Goal: Transaction & Acquisition: Subscribe to service/newsletter

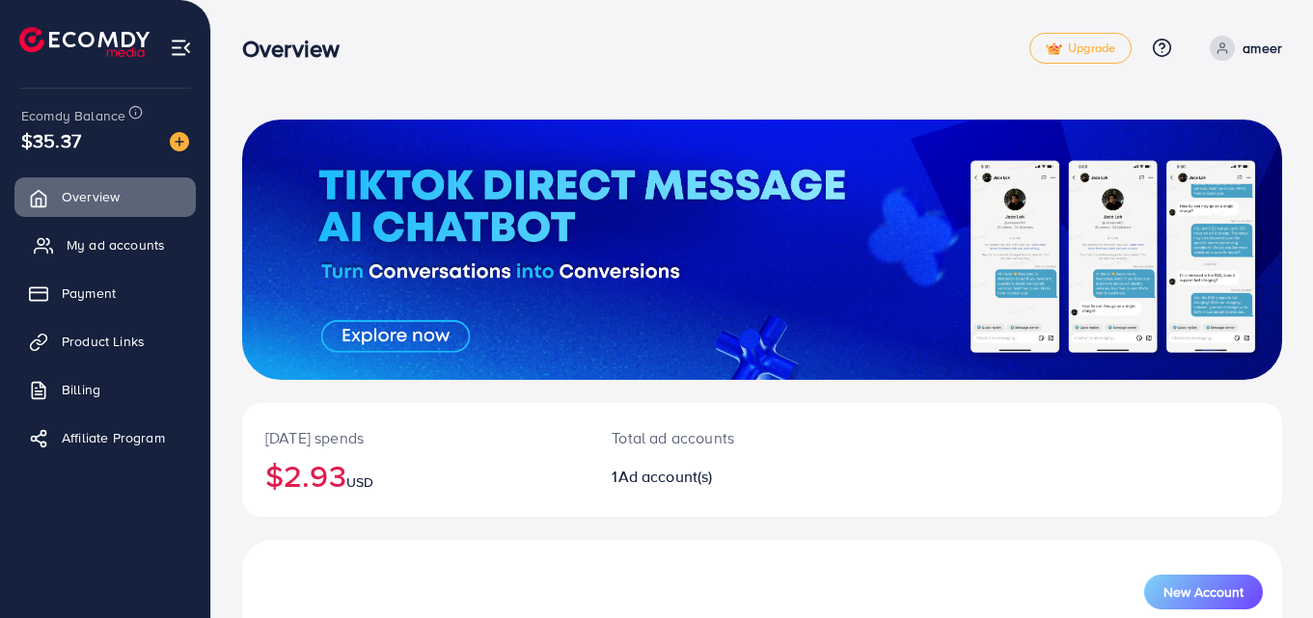
click at [131, 242] on span "My ad accounts" at bounding box center [116, 244] width 98 height 19
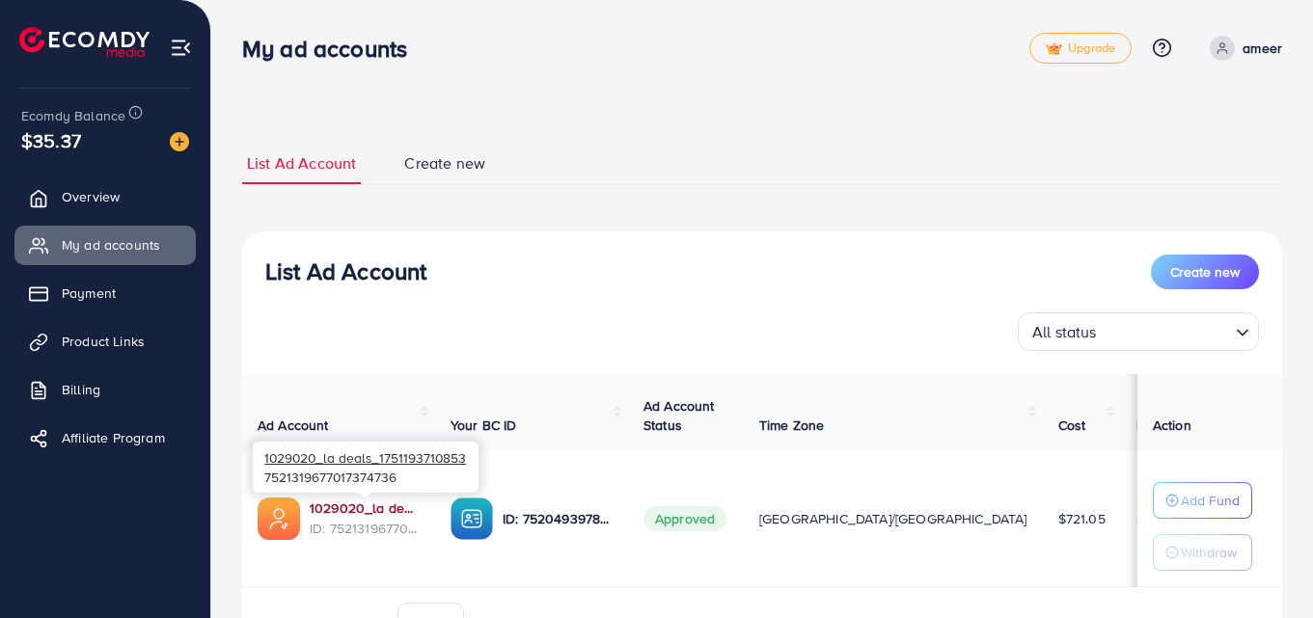
click at [374, 510] on link "1029020_la deals_1751193710853" at bounding box center [365, 508] width 110 height 19
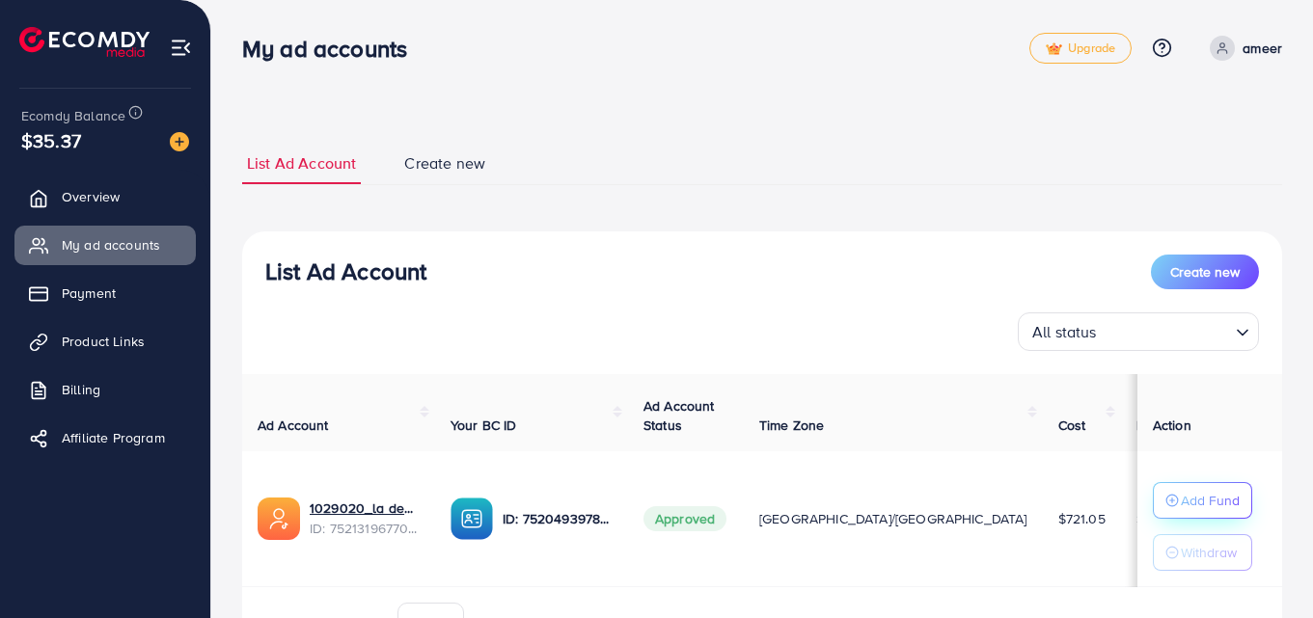
click at [1226, 501] on p "Add Fund" at bounding box center [1209, 500] width 59 height 23
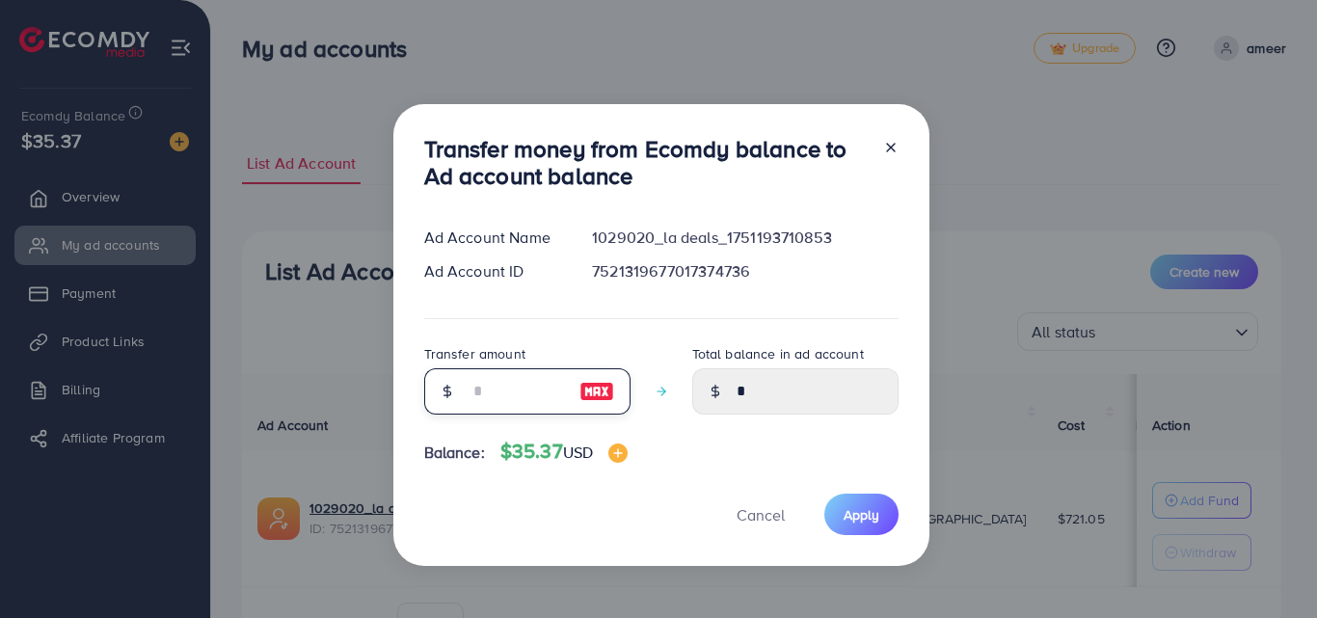
click at [525, 382] on input "number" at bounding box center [517, 391] width 96 height 46
type input "*"
type input "****"
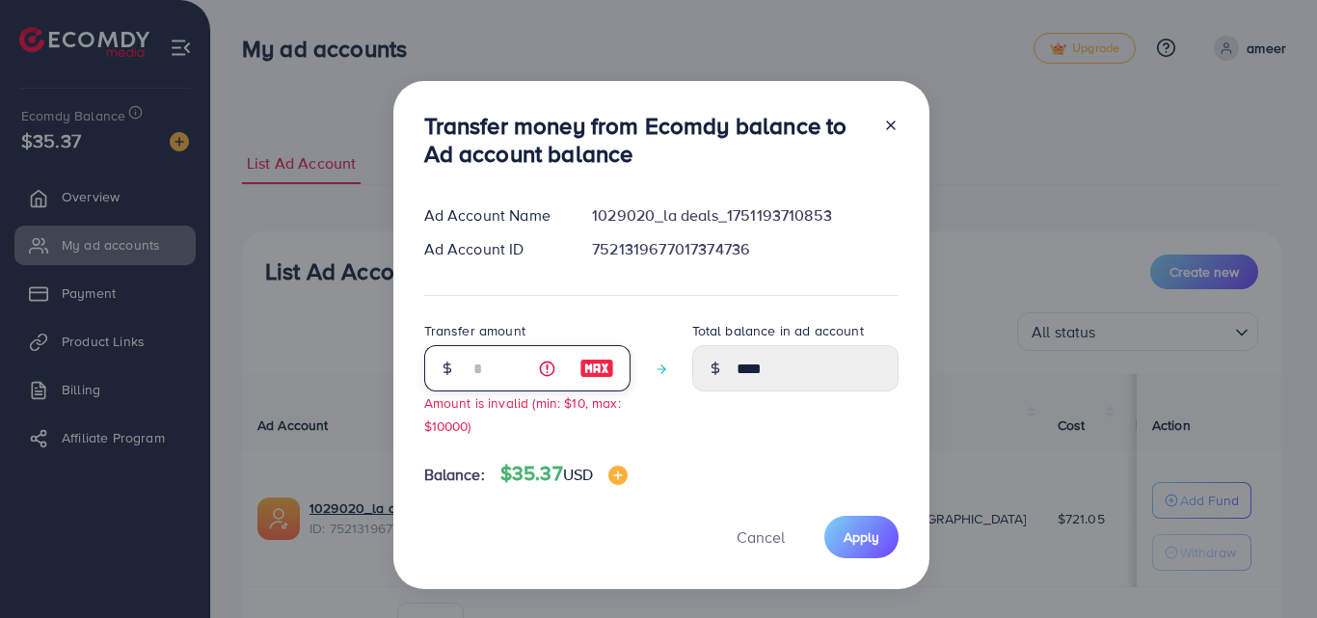
type input "**"
type input "*****"
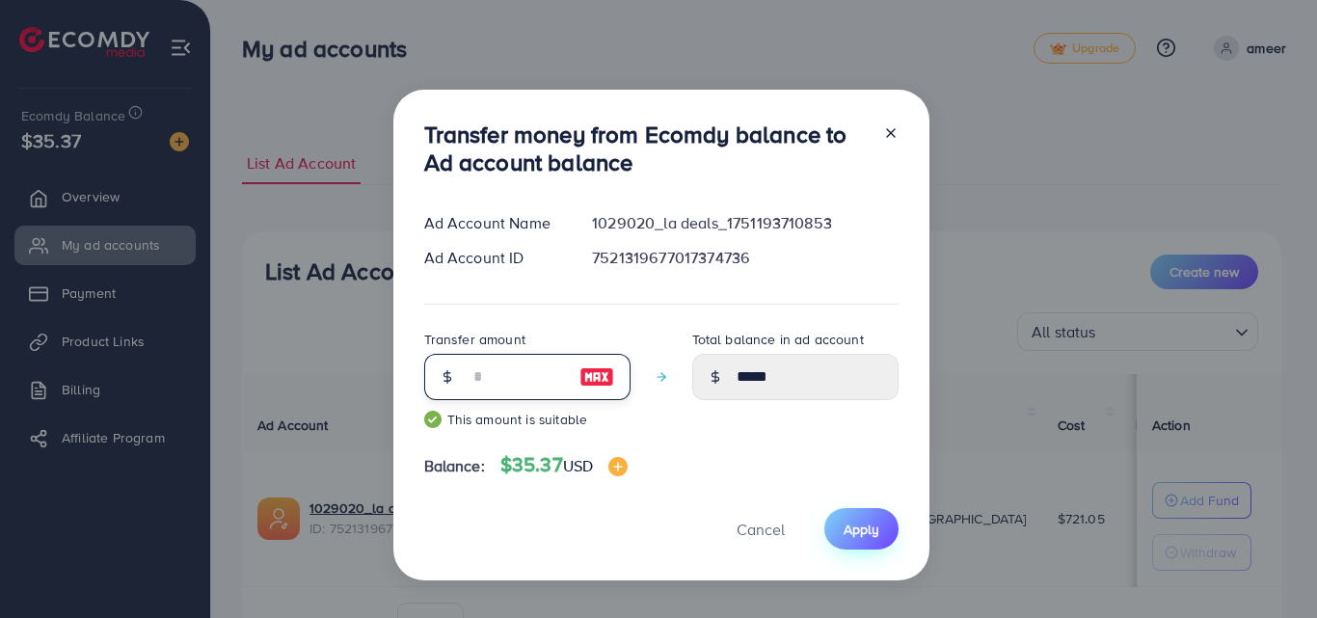
type input "**"
click at [858, 529] on span "Apply" at bounding box center [862, 529] width 36 height 19
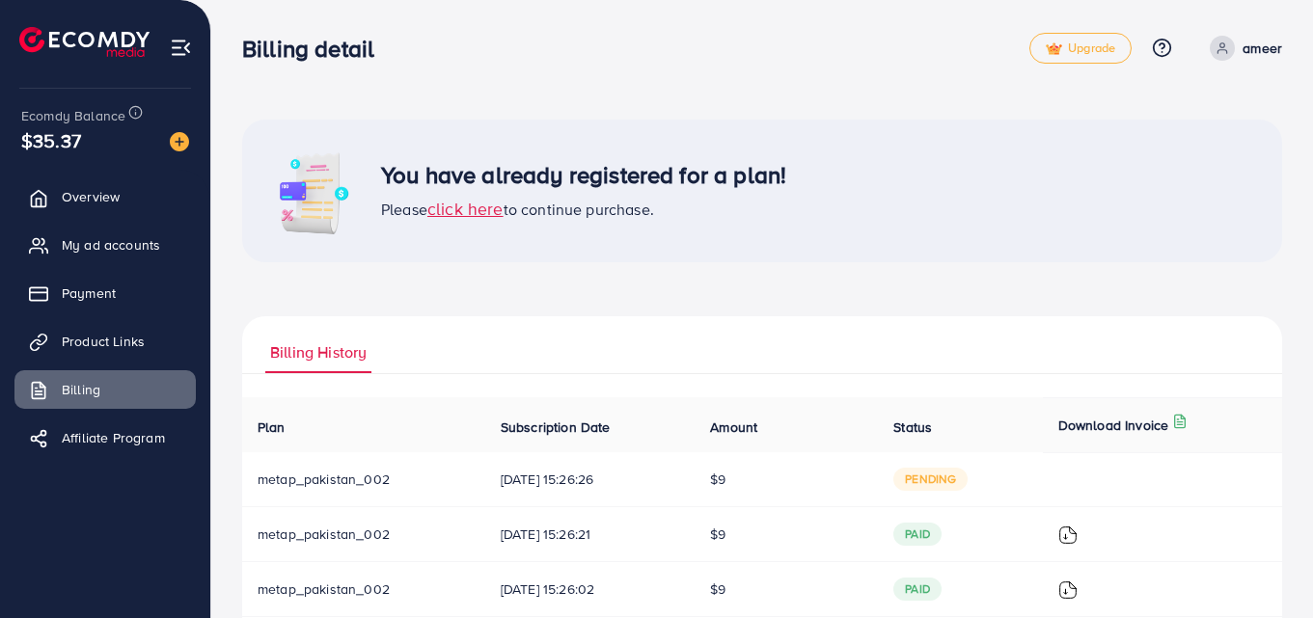
scroll to position [100, 0]
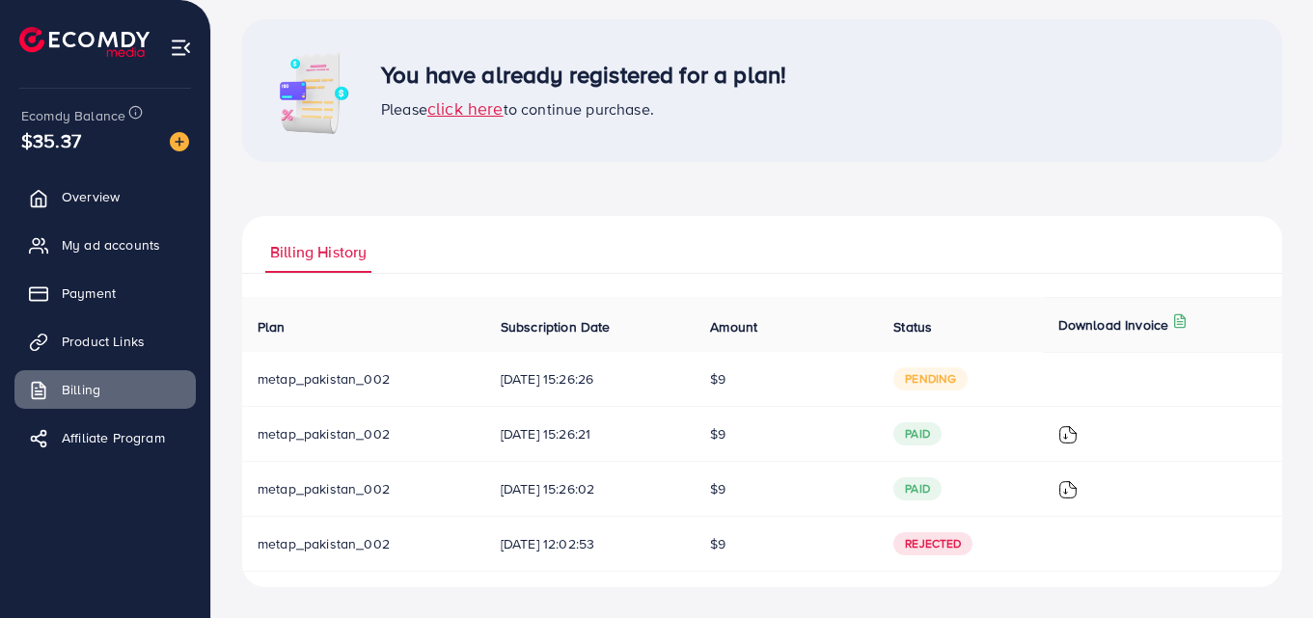
click at [478, 106] on span "click here" at bounding box center [465, 108] width 76 height 24
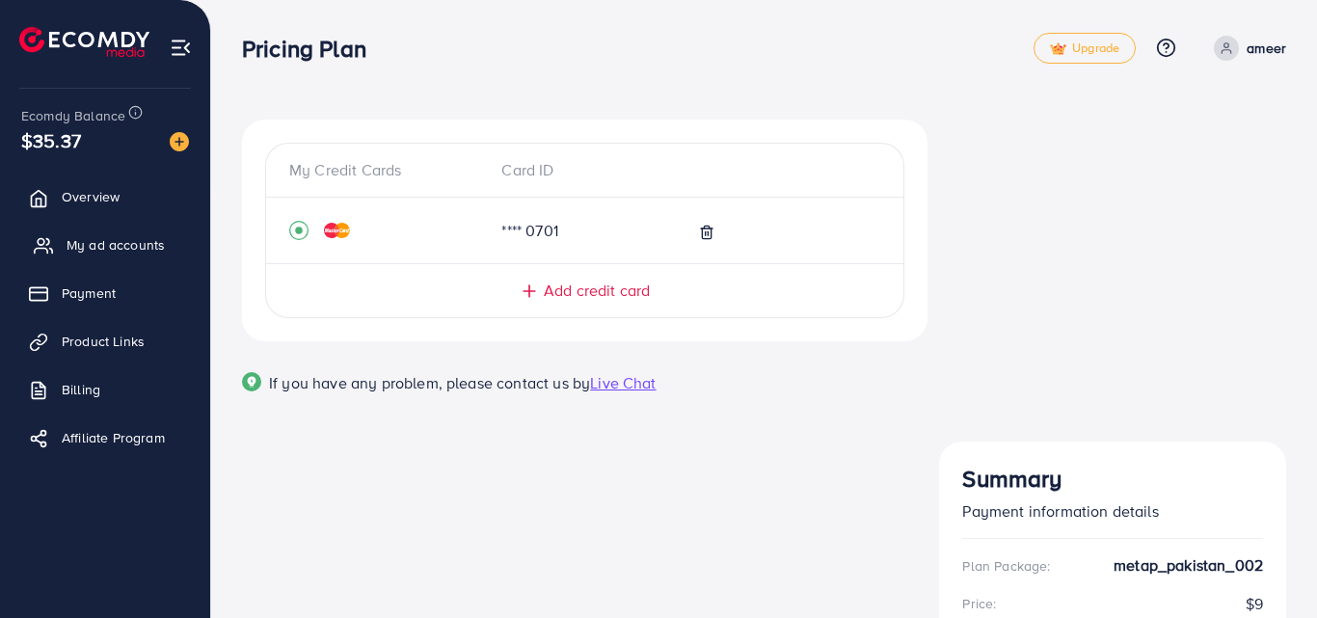
click at [112, 238] on span "My ad accounts" at bounding box center [116, 244] width 98 height 19
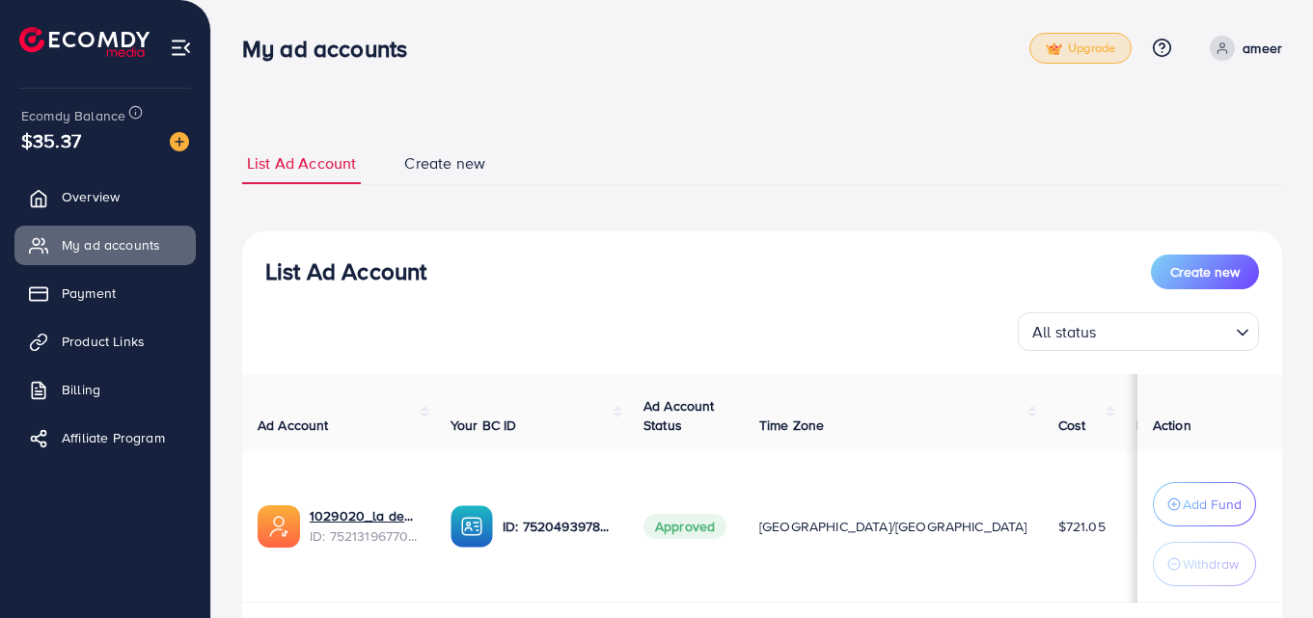
click at [1110, 49] on span "Upgrade" at bounding box center [1079, 48] width 69 height 14
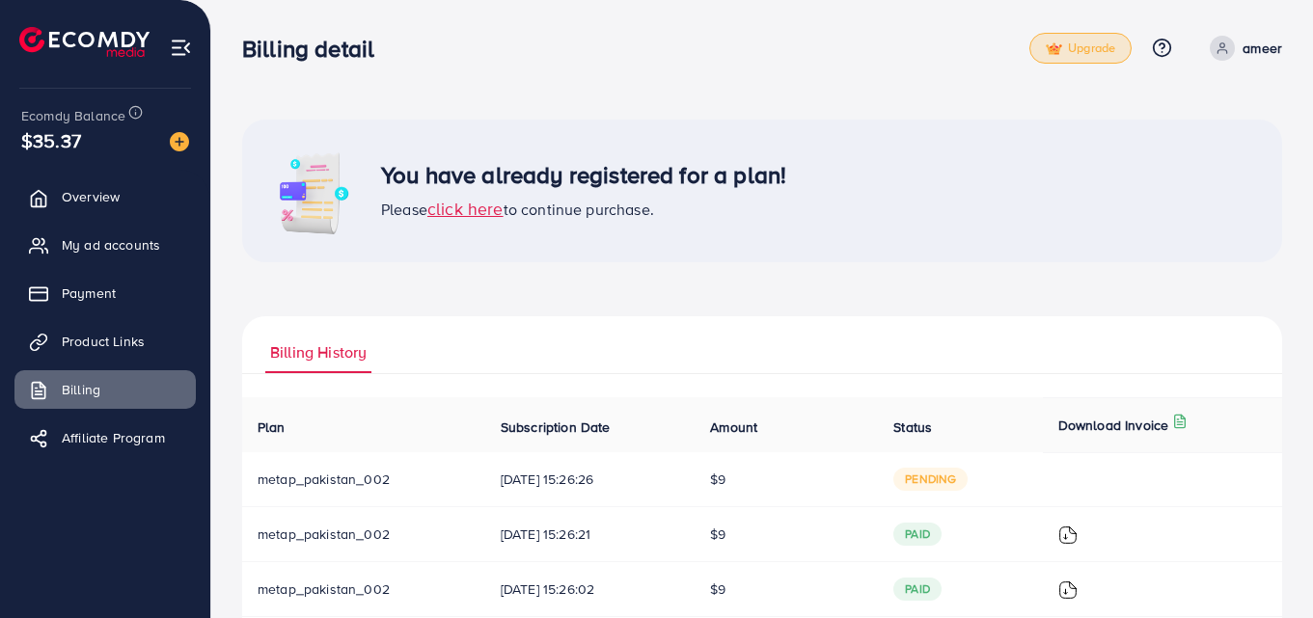
scroll to position [100, 0]
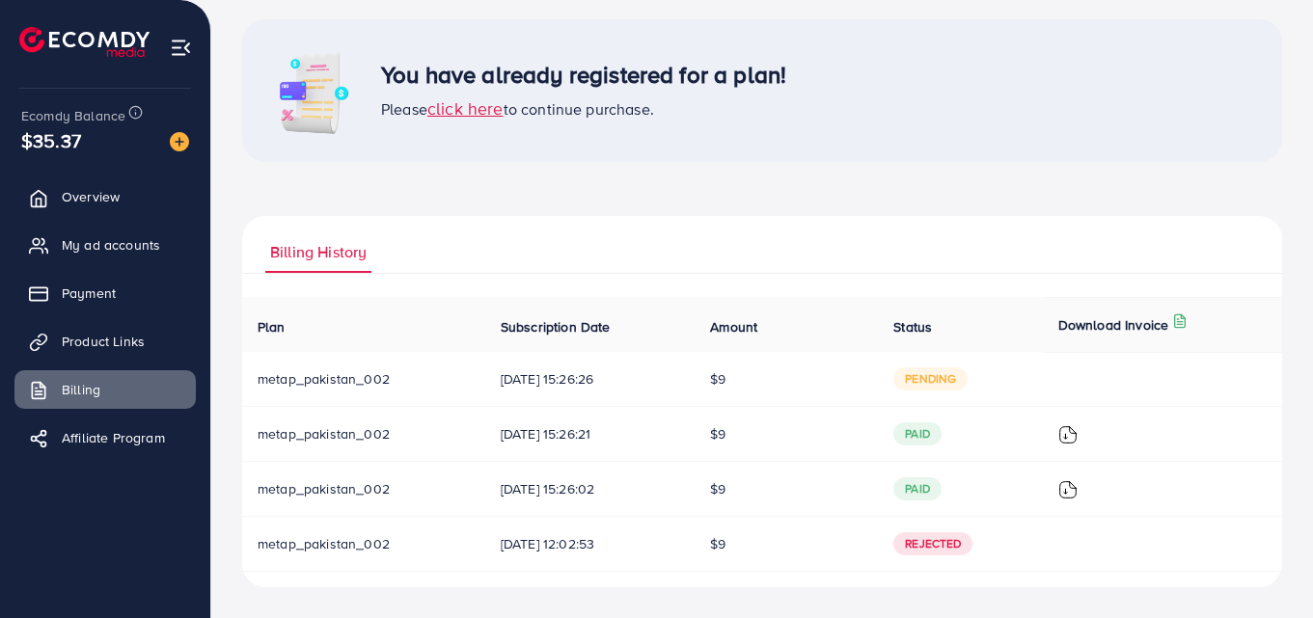
drag, startPoint x: 731, startPoint y: 77, endPoint x: 753, endPoint y: 77, distance: 22.2
click at [782, 82] on h3 "You have already registered for a plan!" at bounding box center [583, 75] width 405 height 28
click at [718, 77] on h3 "You have already registered for a plan!" at bounding box center [583, 75] width 405 height 28
drag, startPoint x: 734, startPoint y: 73, endPoint x: 785, endPoint y: 79, distance: 51.4
click at [785, 79] on h3 "You have already registered for a plan!" at bounding box center [583, 75] width 405 height 28
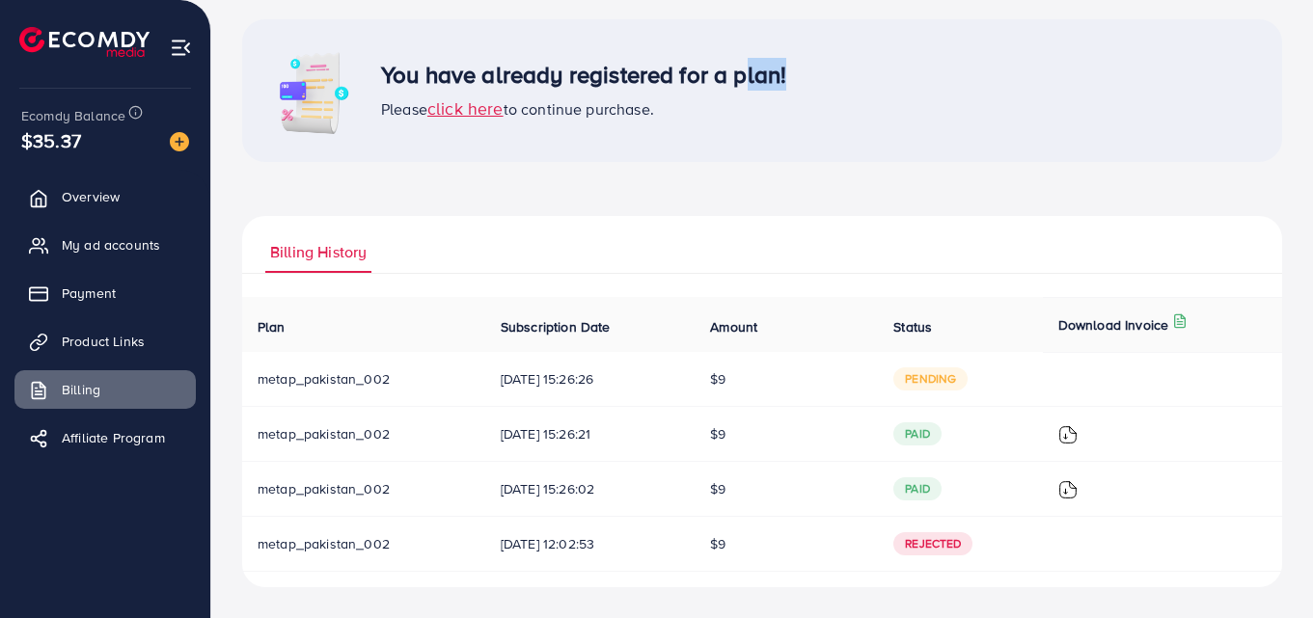
copy h3 "plan"
click at [454, 114] on span "click here" at bounding box center [465, 108] width 76 height 24
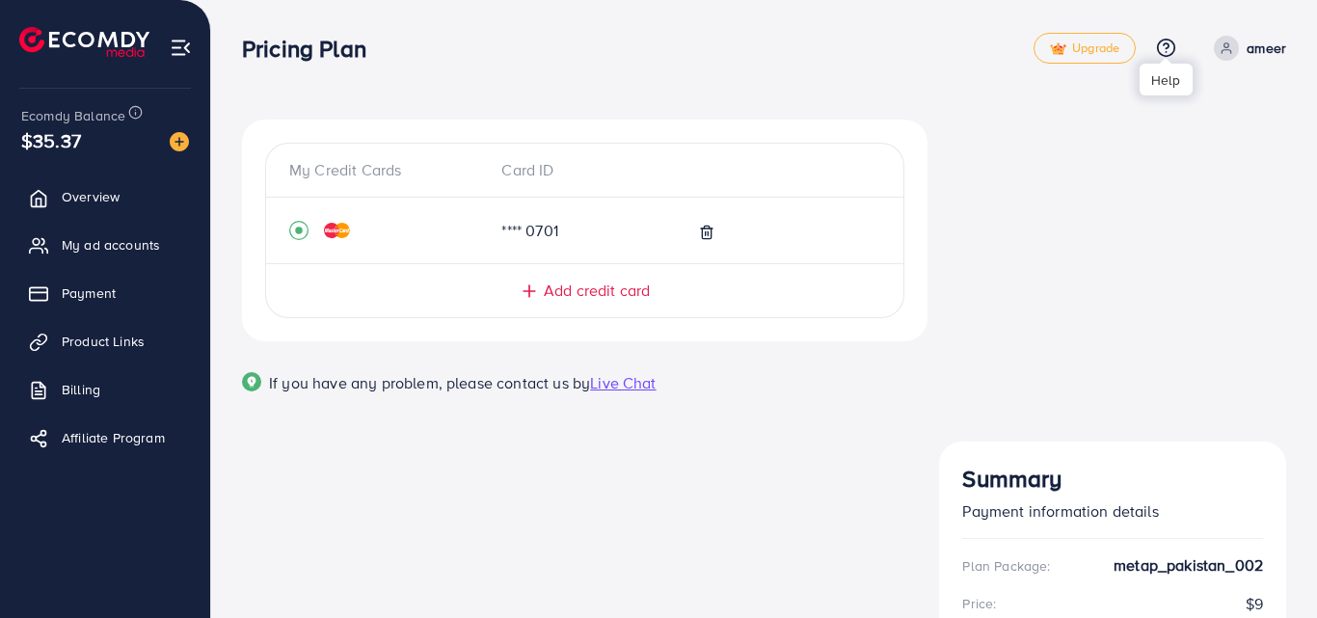
click at [1167, 52] on line at bounding box center [1167, 52] width 0 height 0
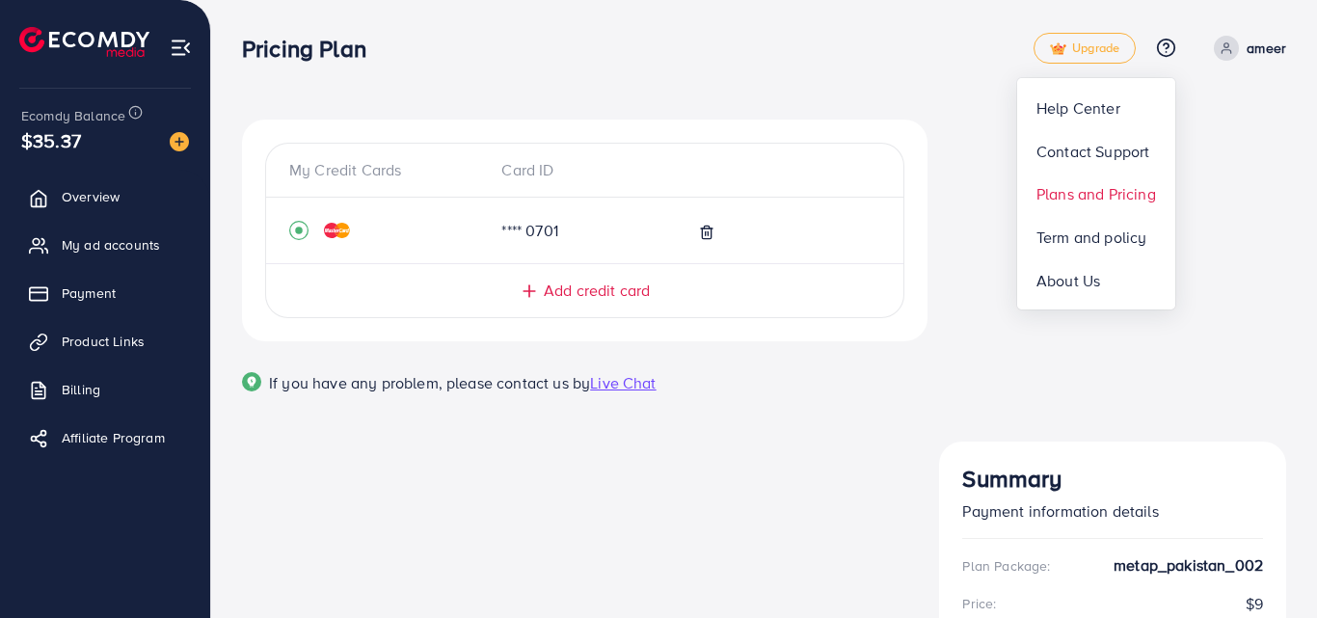
click at [1133, 195] on span "Plans and Pricing" at bounding box center [1097, 193] width 120 height 23
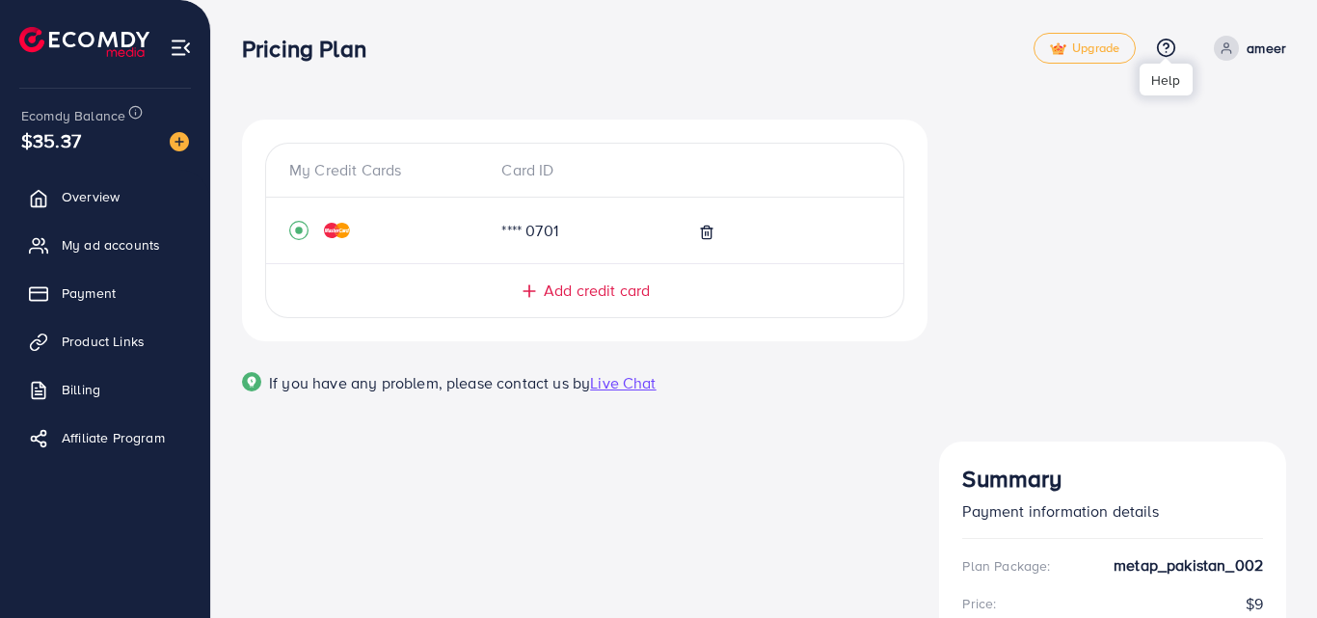
click at [1166, 48] on icon at bounding box center [1166, 48] width 20 height 20
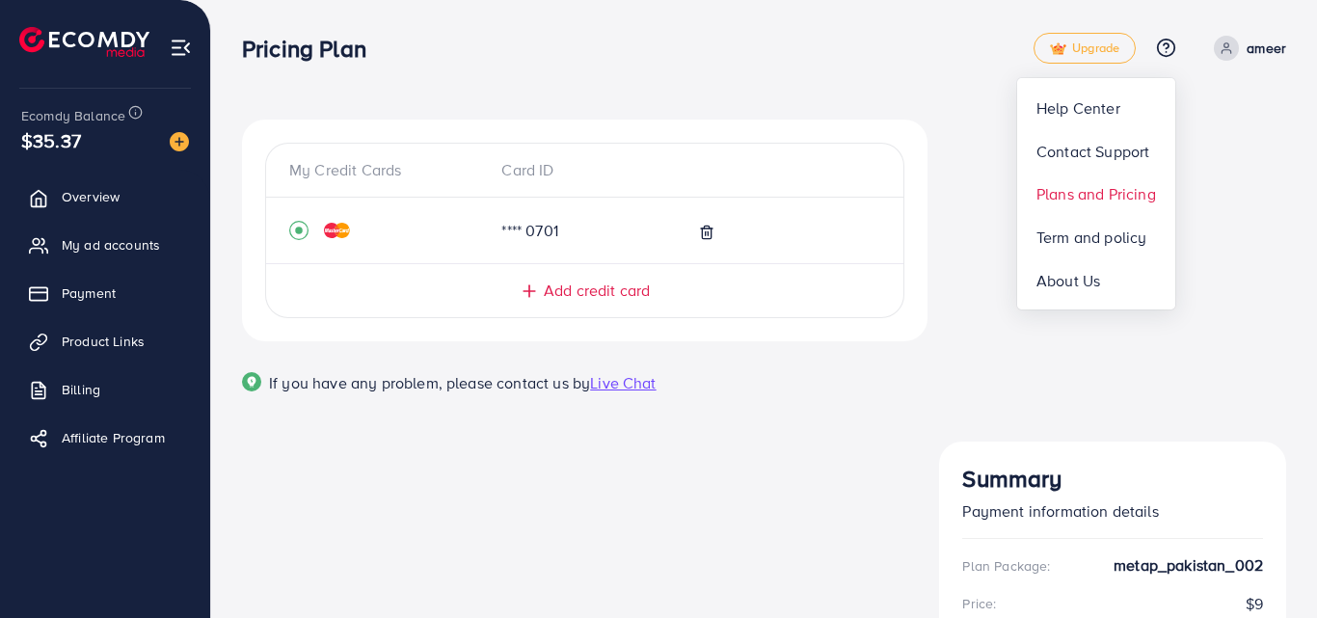
click at [1071, 194] on span "Plans and Pricing" at bounding box center [1097, 193] width 120 height 23
